Goal: Task Accomplishment & Management: Manage account settings

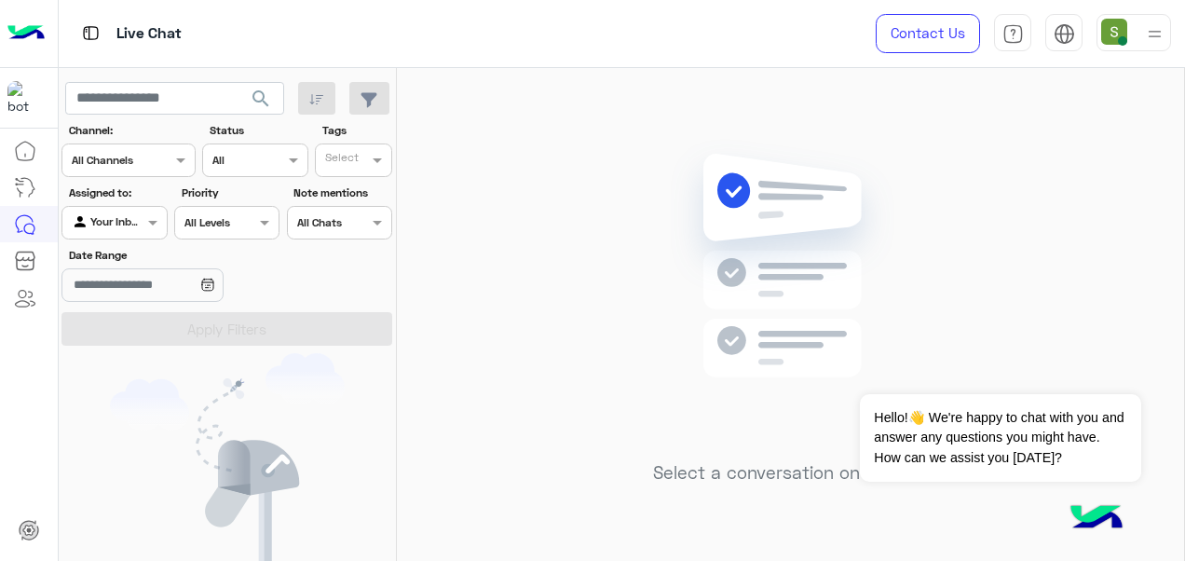
click at [1145, 43] on img at bounding box center [1154, 33] width 23 height 23
click at [1136, 34] on div at bounding box center [1133, 32] width 75 height 37
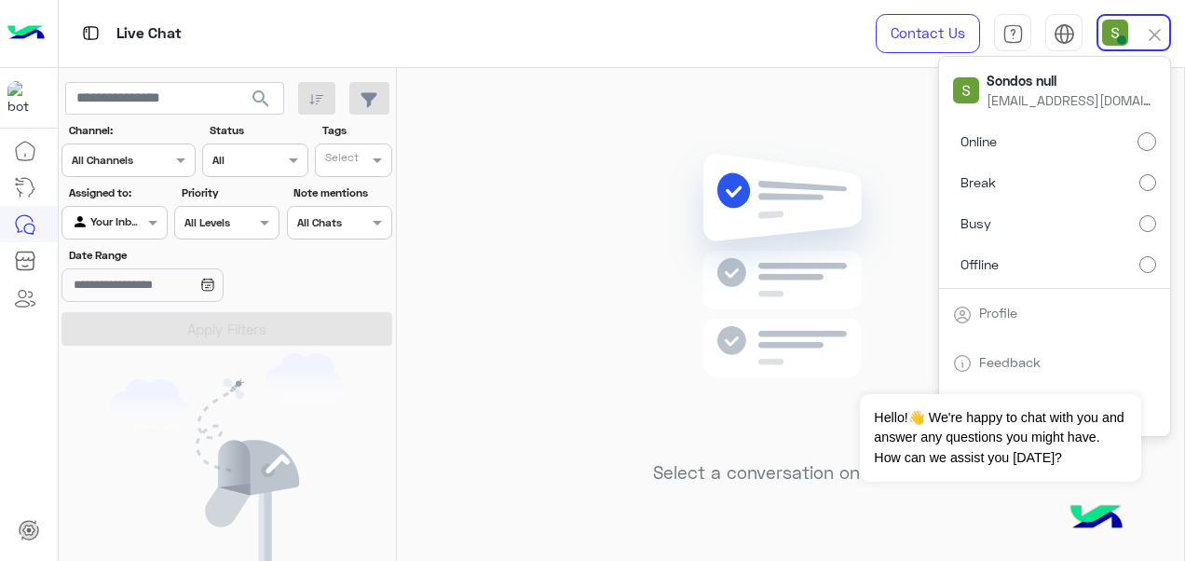
click at [1131, 261] on label "Offline" at bounding box center [1054, 264] width 203 height 34
click at [725, 256] on img at bounding box center [790, 293] width 269 height 309
